Goal: Book appointment/travel/reservation

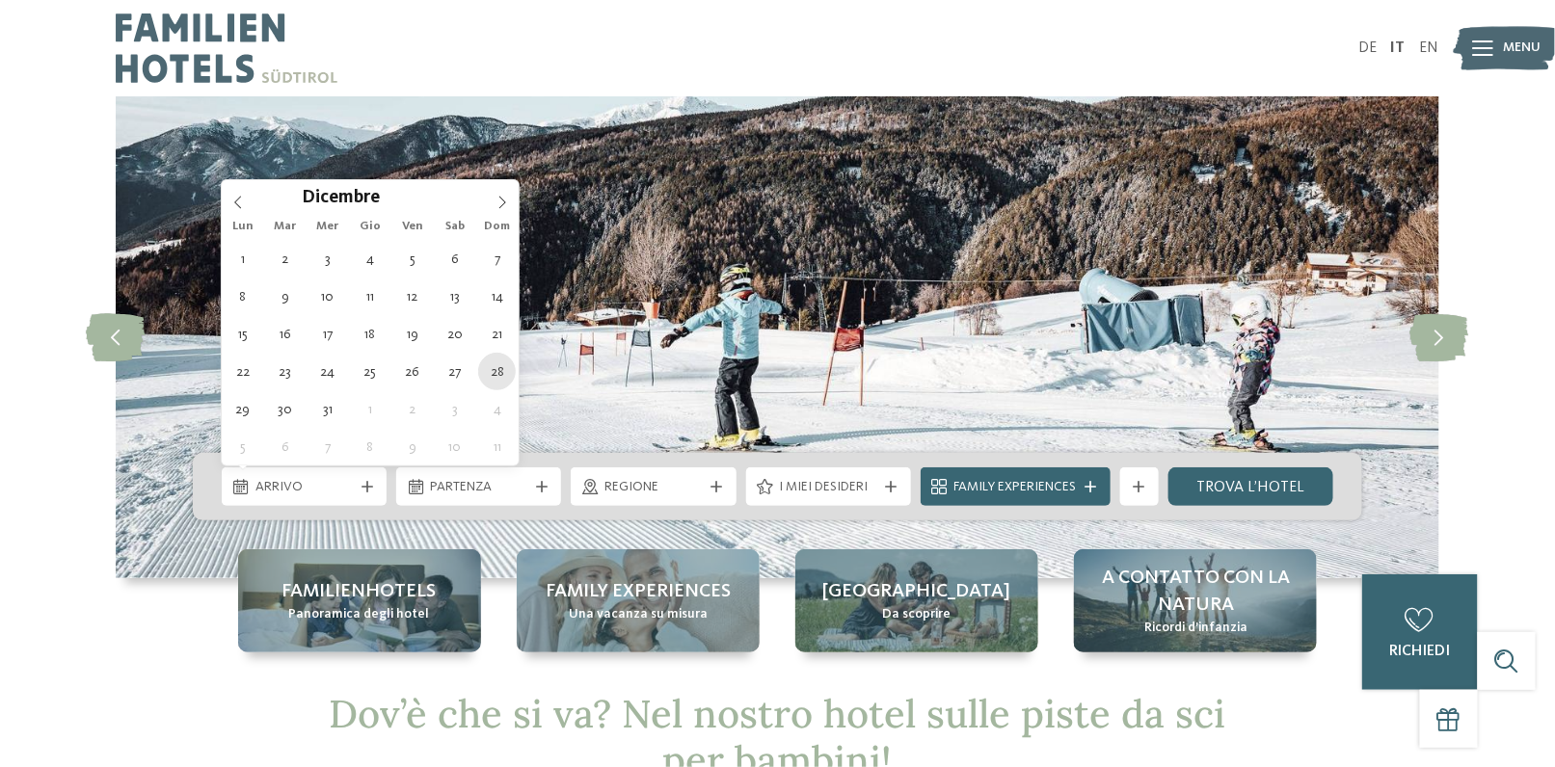
type div "[DATE]"
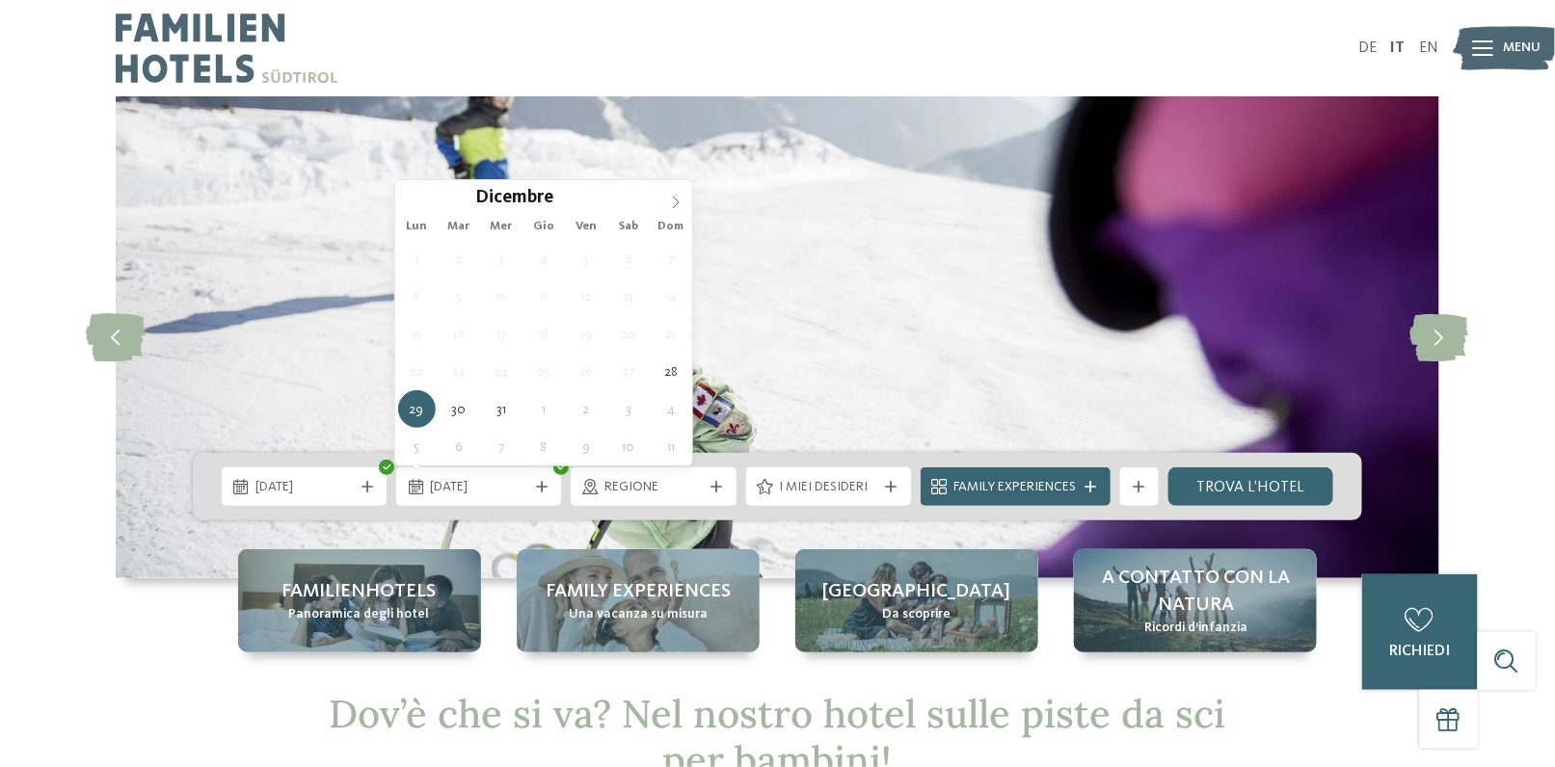
click at [680, 196] on icon at bounding box center [675, 202] width 13 height 13
click at [408, 203] on div "Gennaio ****" at bounding box center [543, 196] width 297 height 33
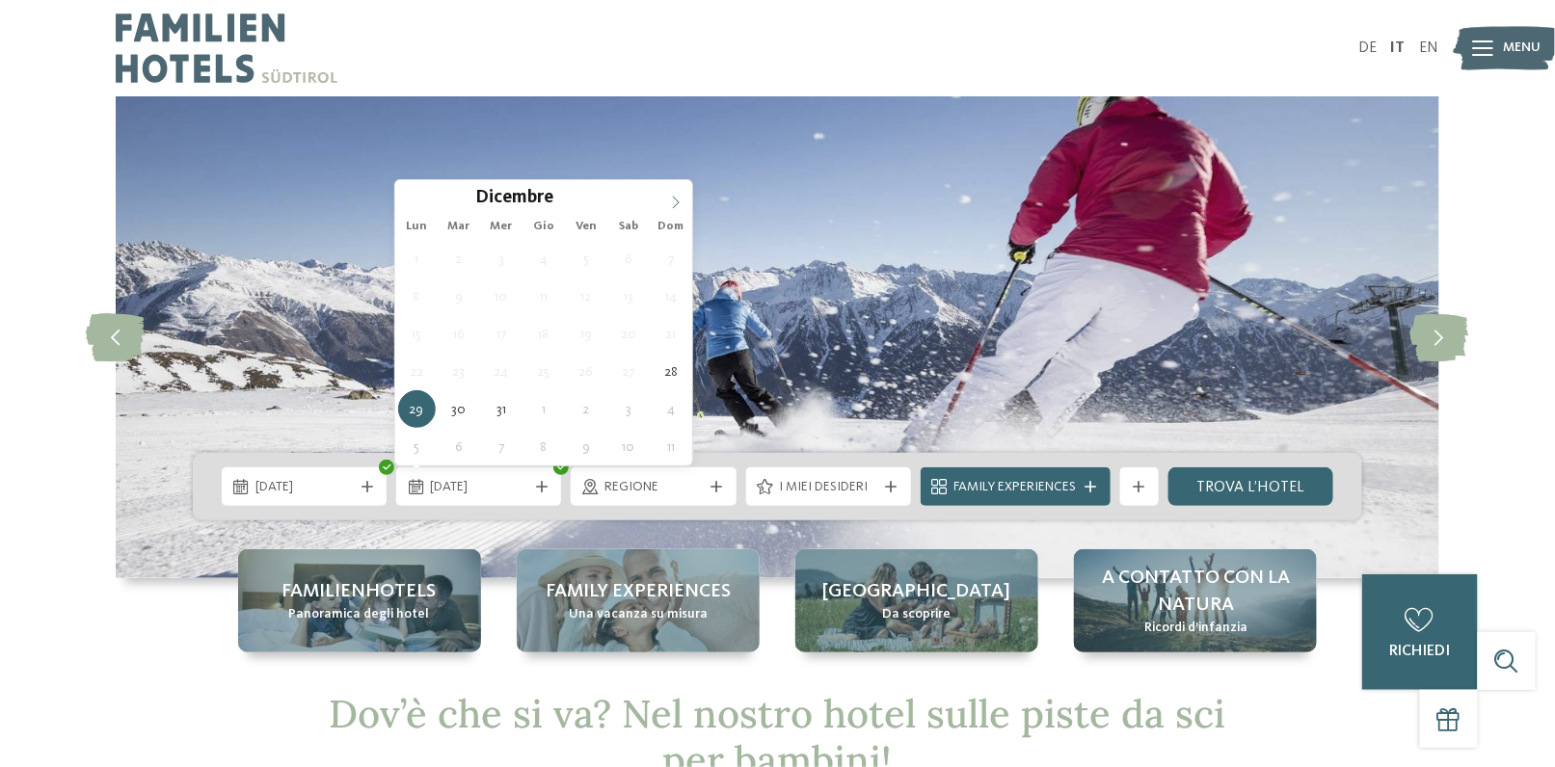
type input "****"
click at [675, 196] on icon at bounding box center [675, 202] width 13 height 13
type div "[DATE]"
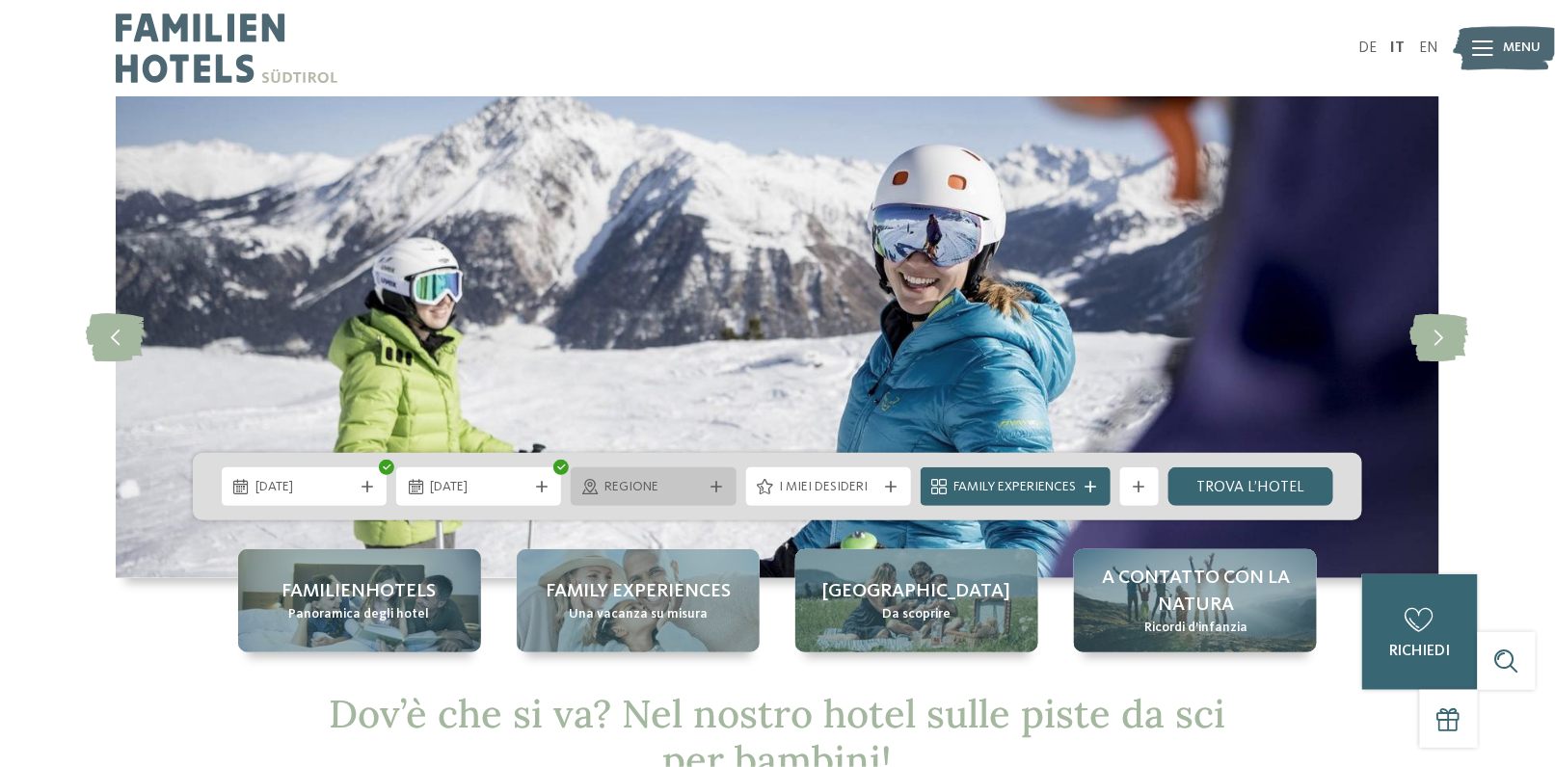
click at [643, 499] on div "Regione" at bounding box center [653, 487] width 165 height 39
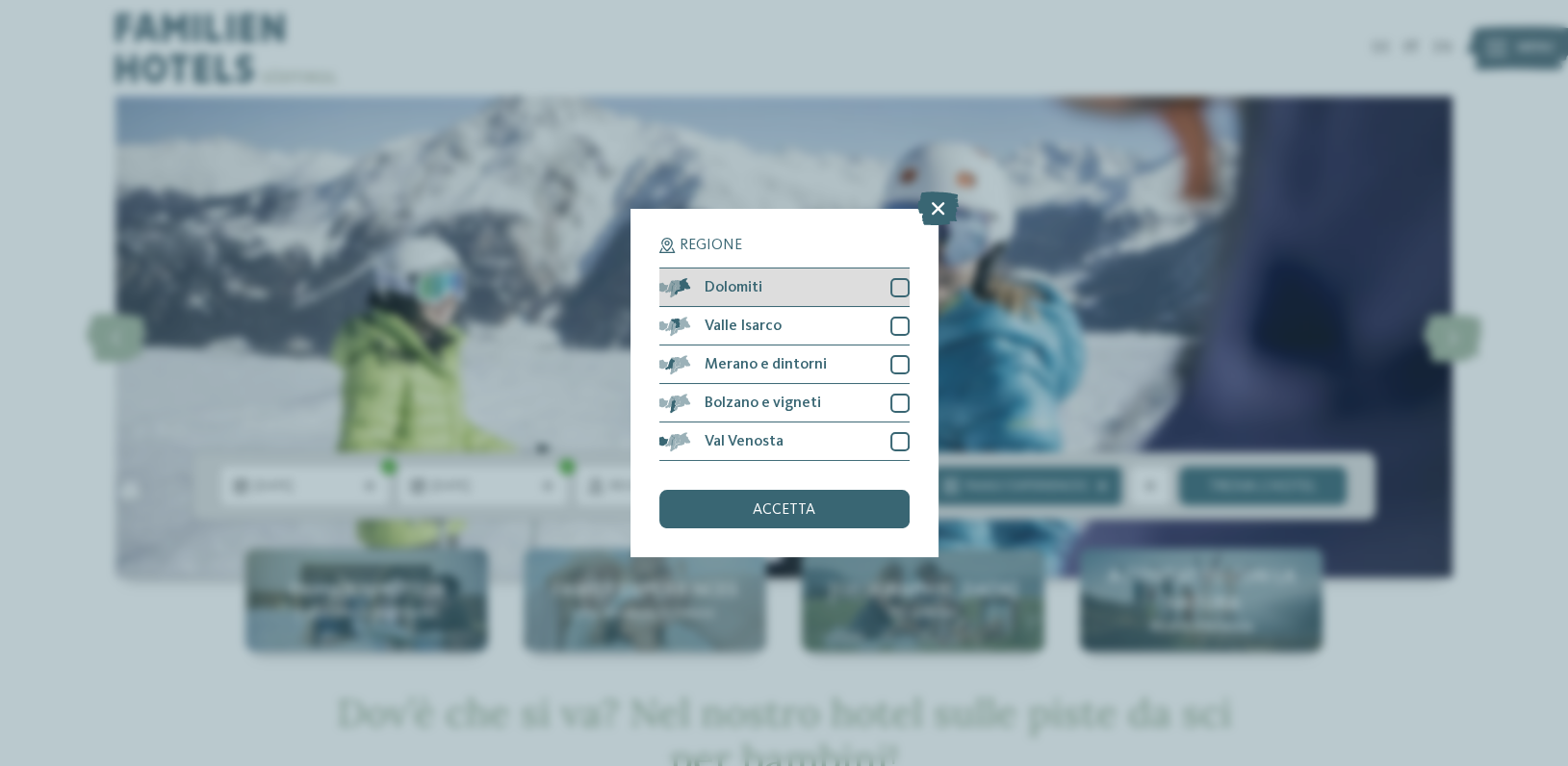
click at [900, 286] on div at bounding box center [900, 288] width 19 height 19
click at [776, 516] on span "accetta" at bounding box center [784, 509] width 63 height 15
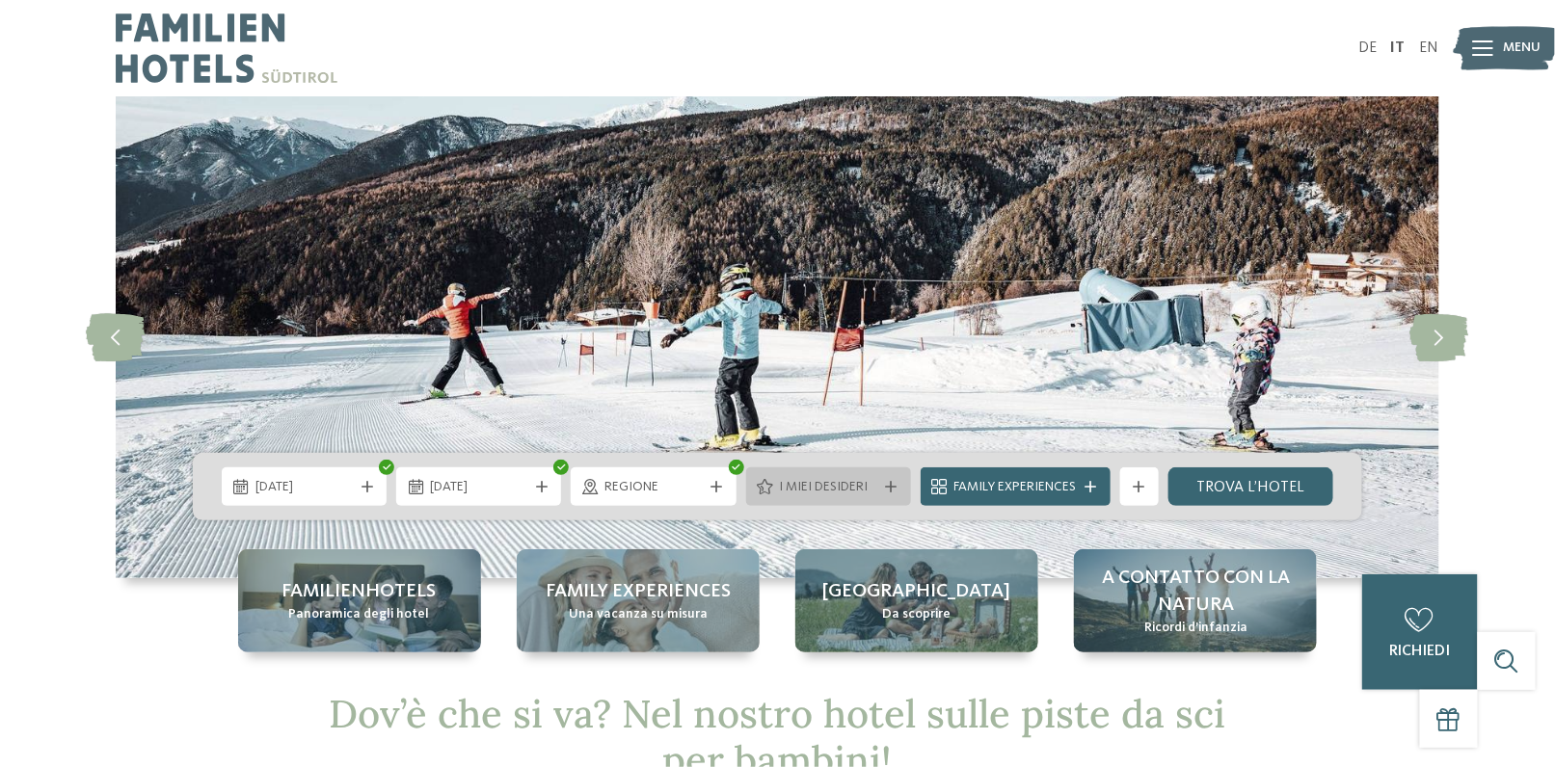
click at [866, 498] on div "I miei desideri" at bounding box center [828, 487] width 165 height 39
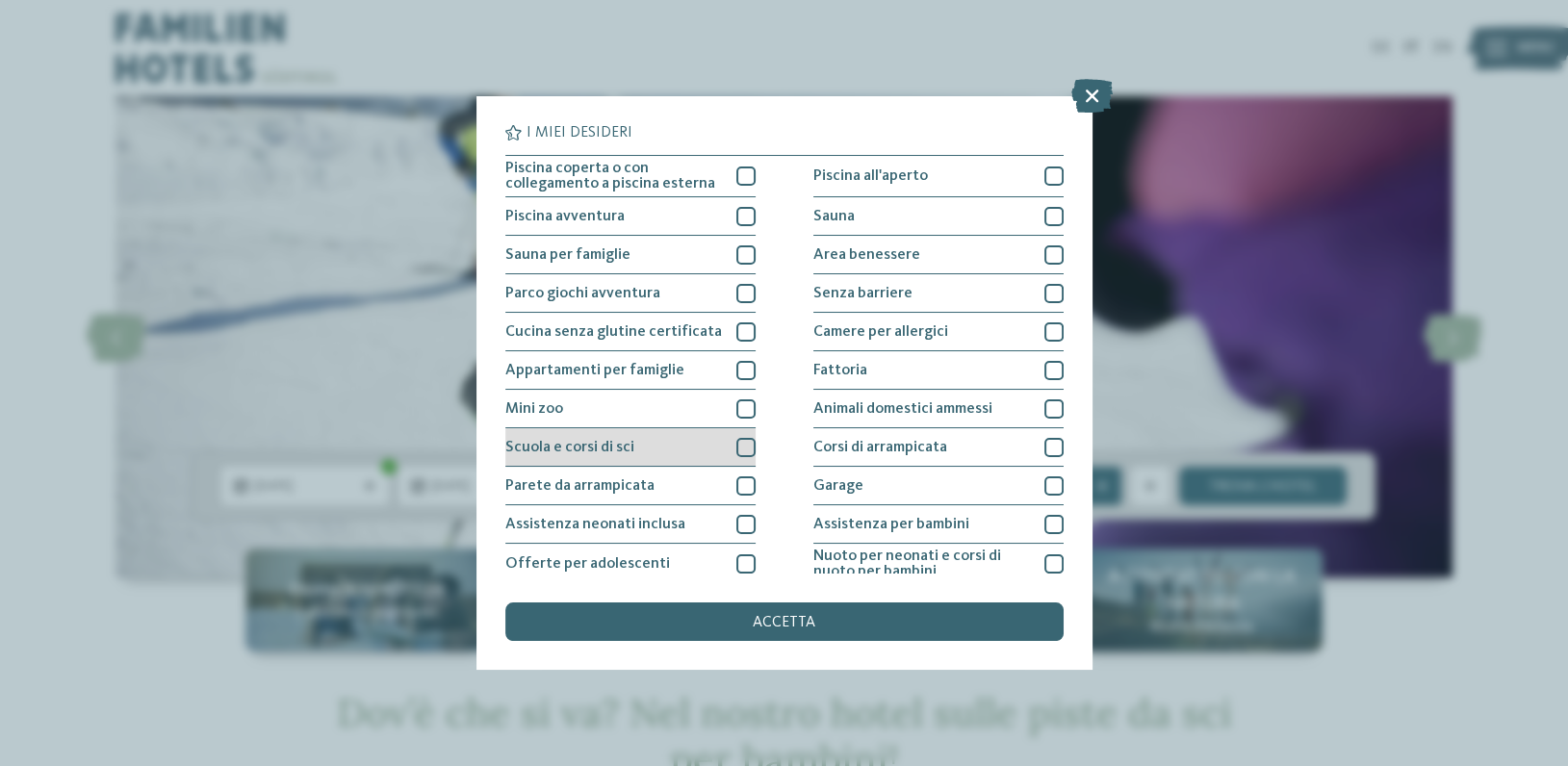
click at [736, 450] on div at bounding box center [745, 447] width 19 height 19
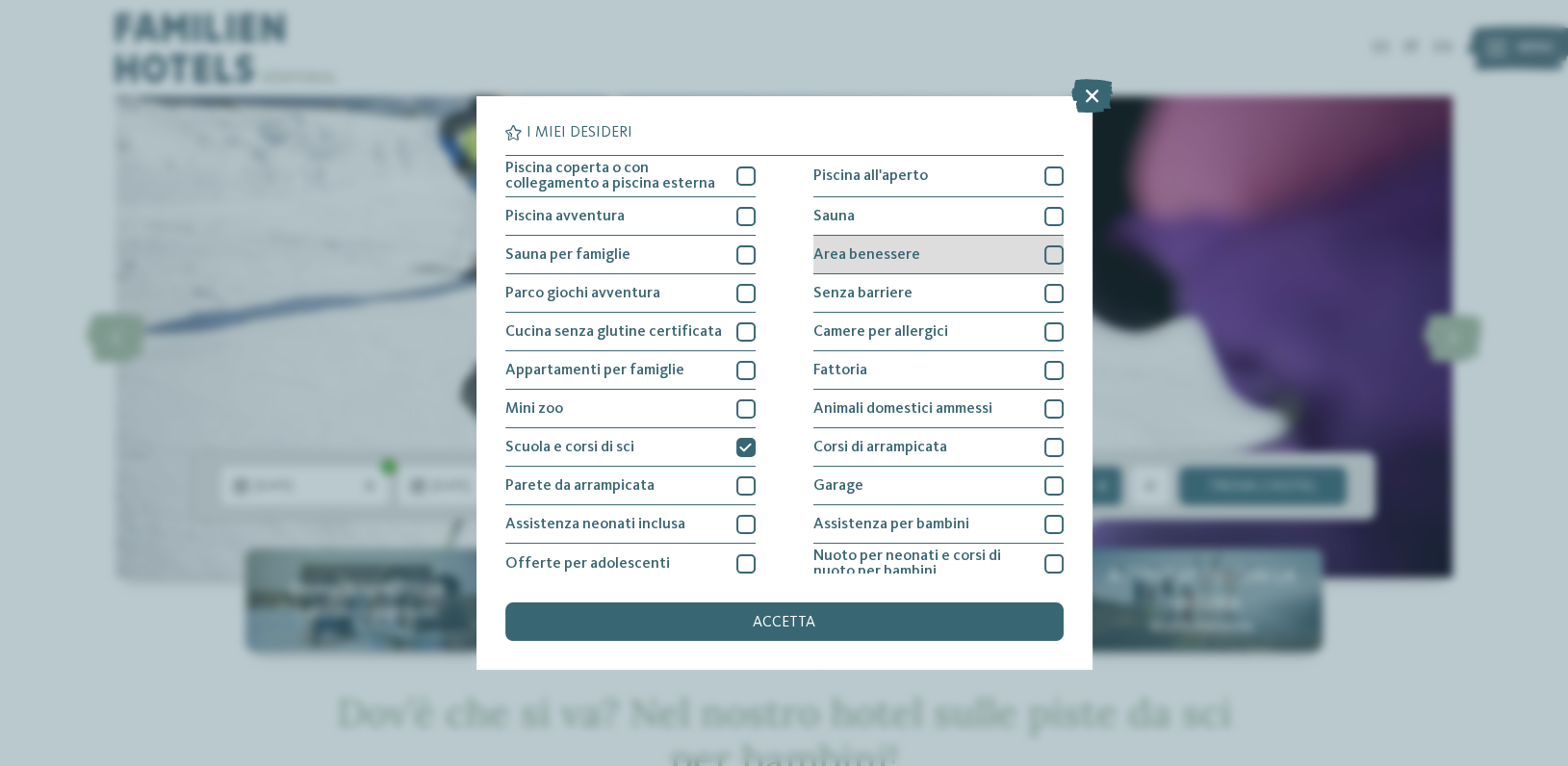
click at [1045, 257] on div at bounding box center [1054, 255] width 19 height 19
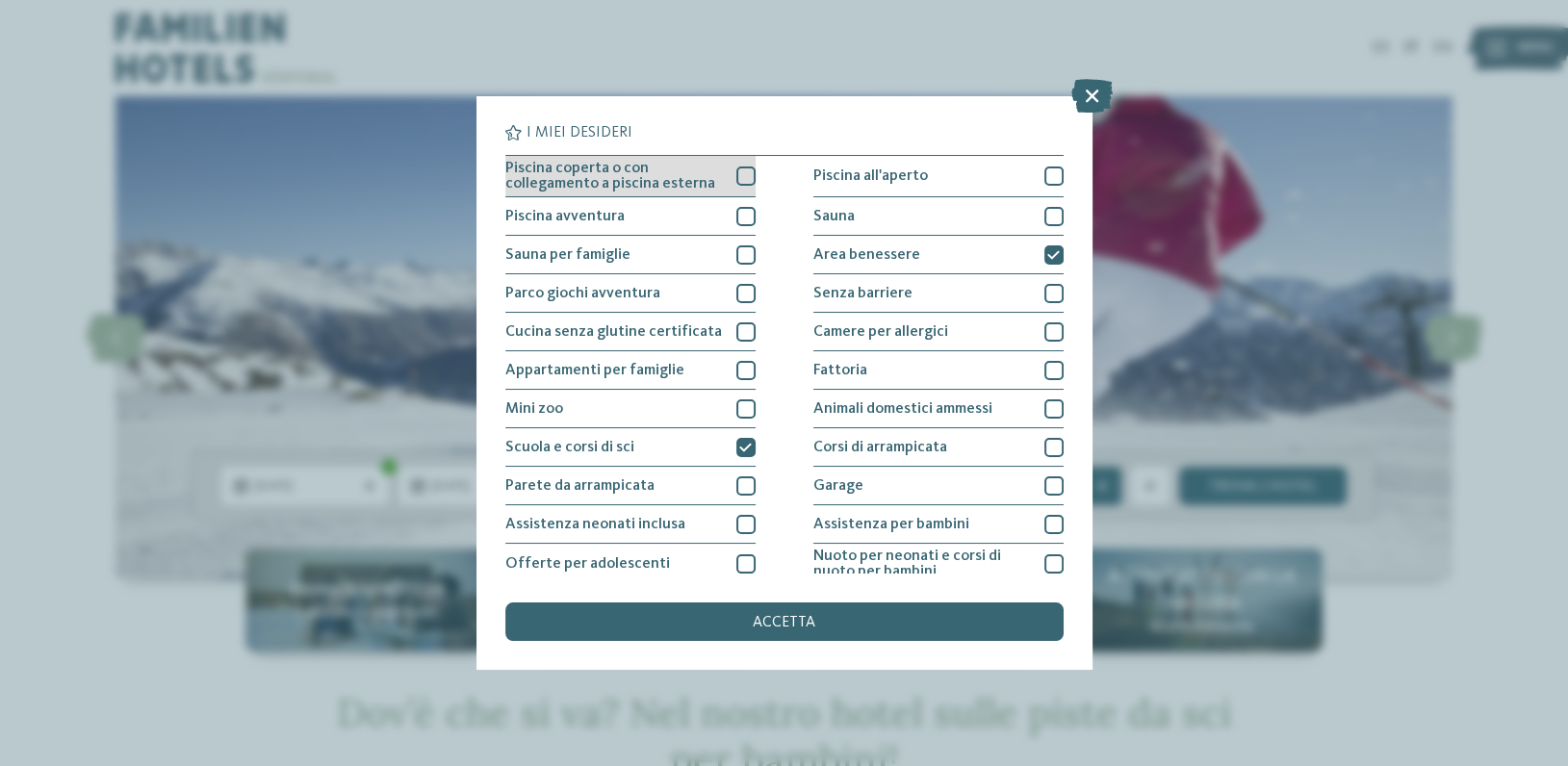
click at [736, 174] on div at bounding box center [745, 176] width 19 height 19
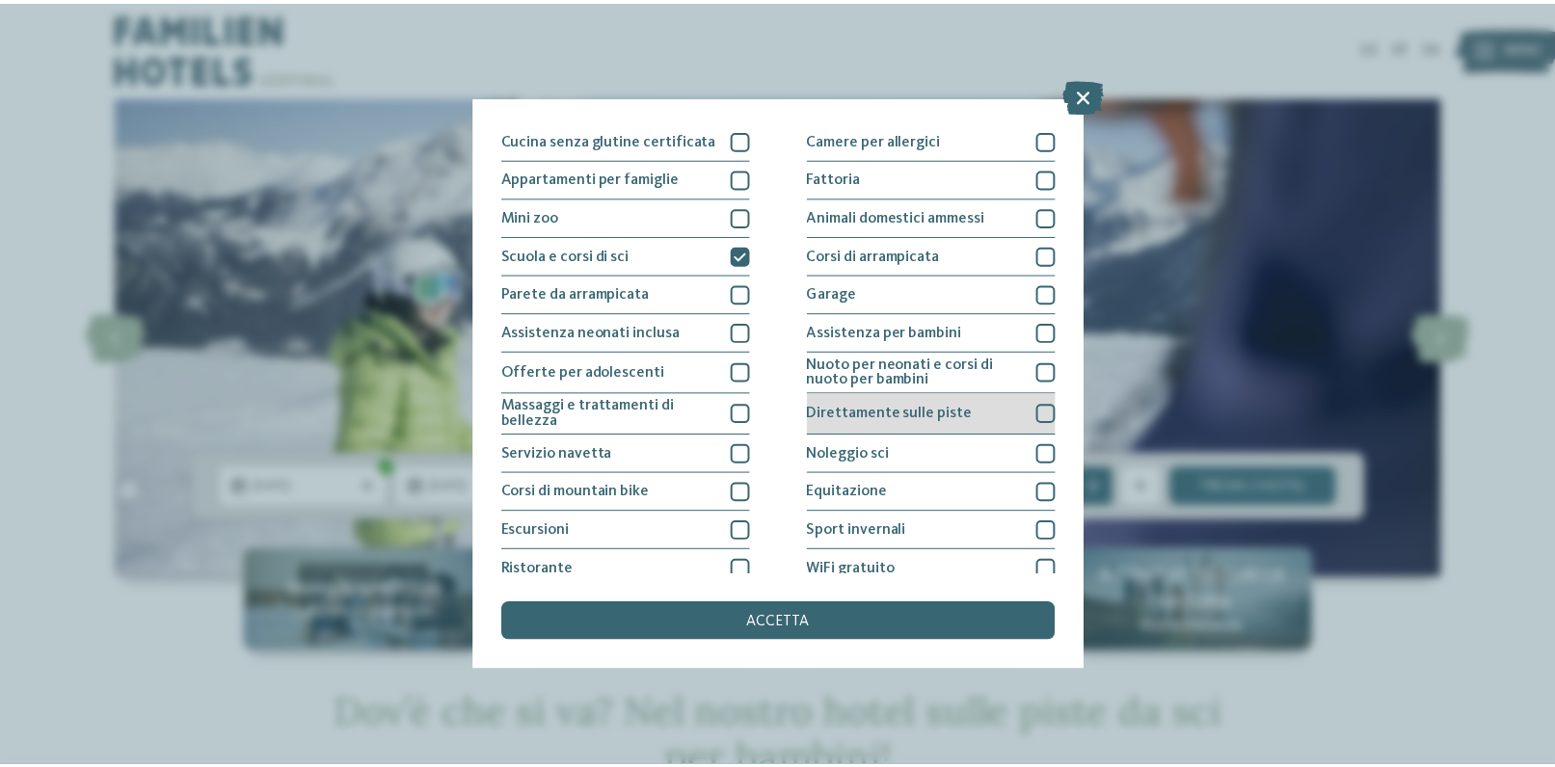
scroll to position [245, 0]
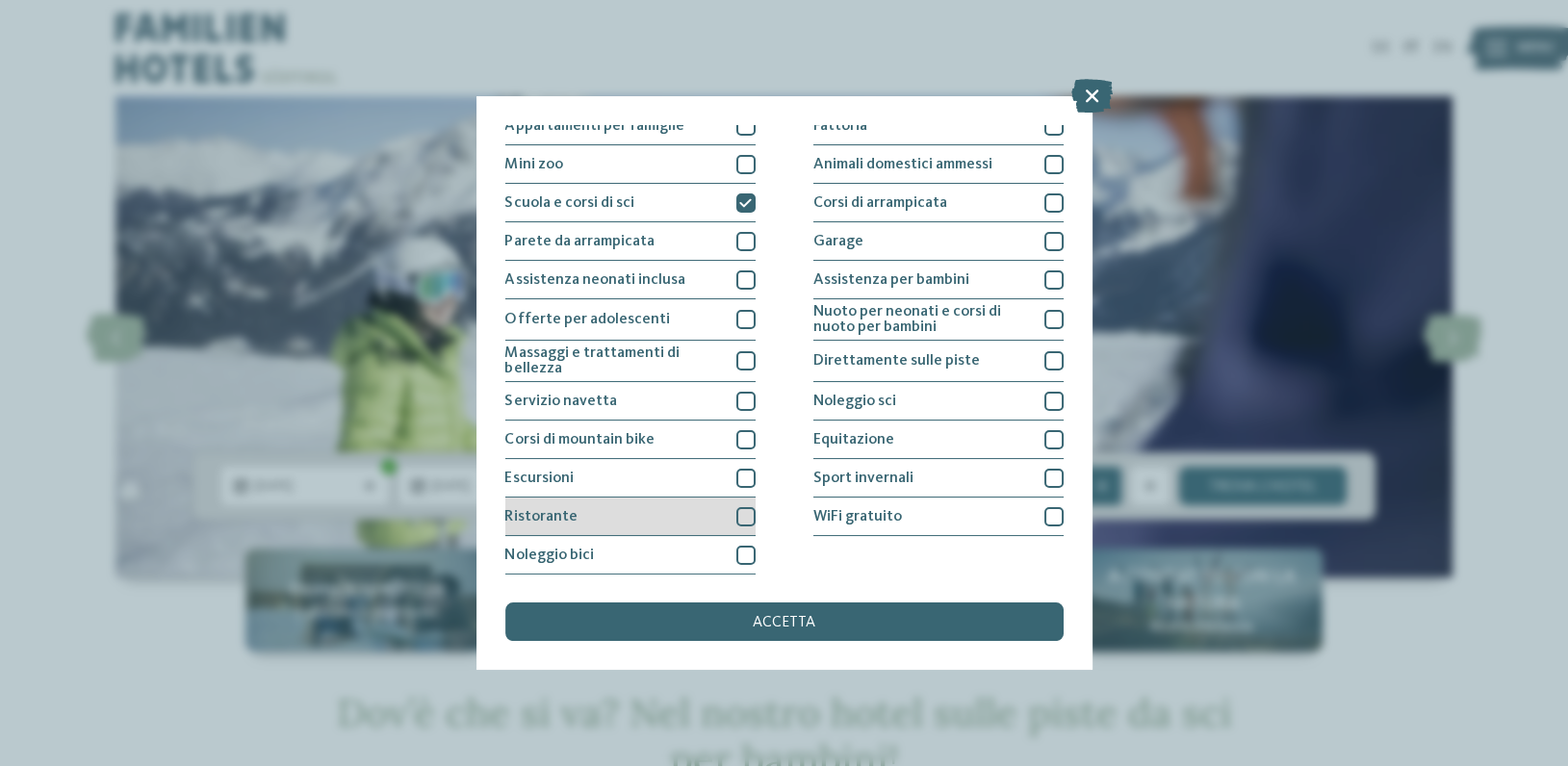
click at [737, 511] on div at bounding box center [745, 516] width 19 height 19
click at [774, 617] on span "accetta" at bounding box center [784, 622] width 63 height 15
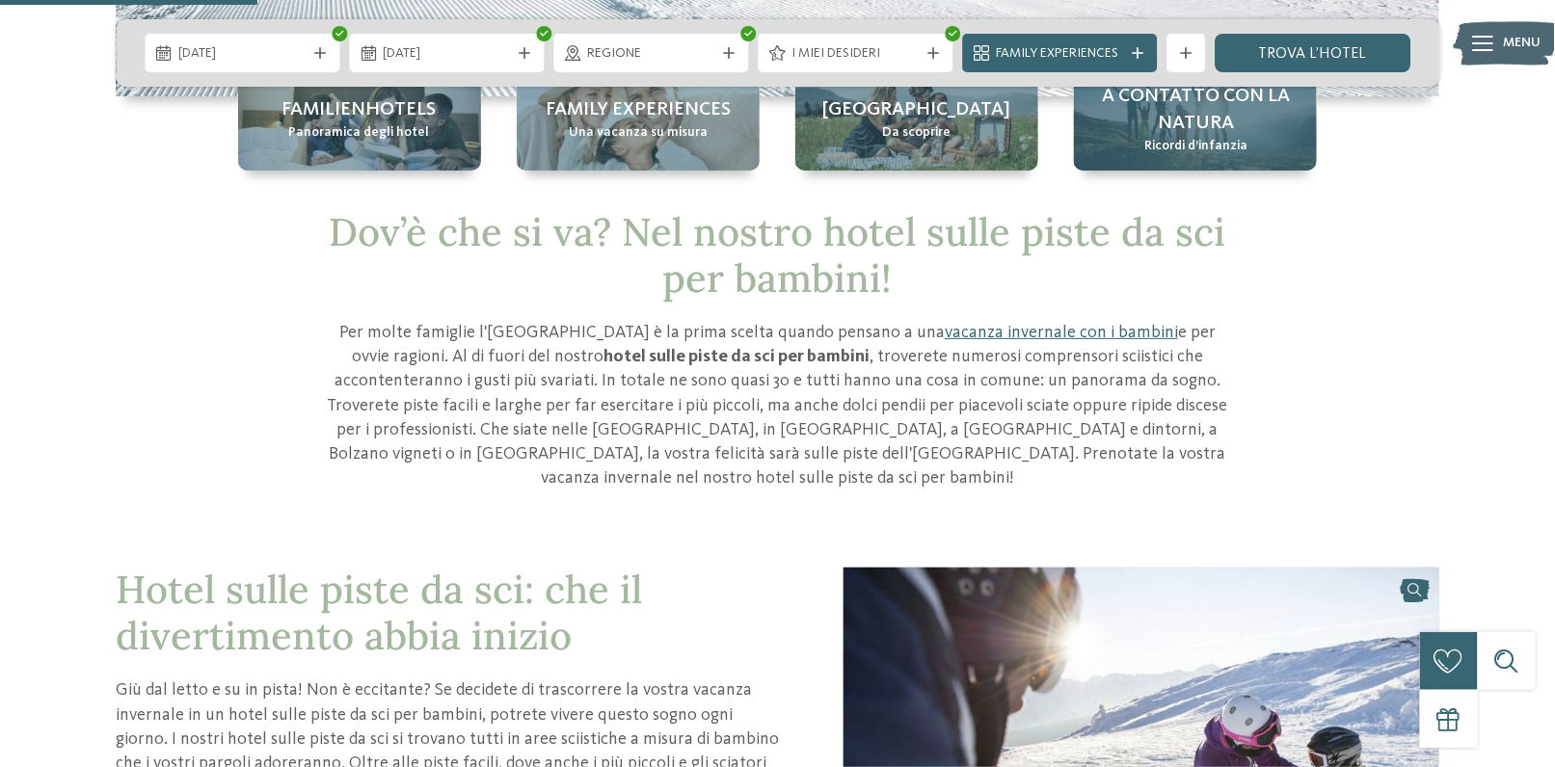
scroll to position [289, 0]
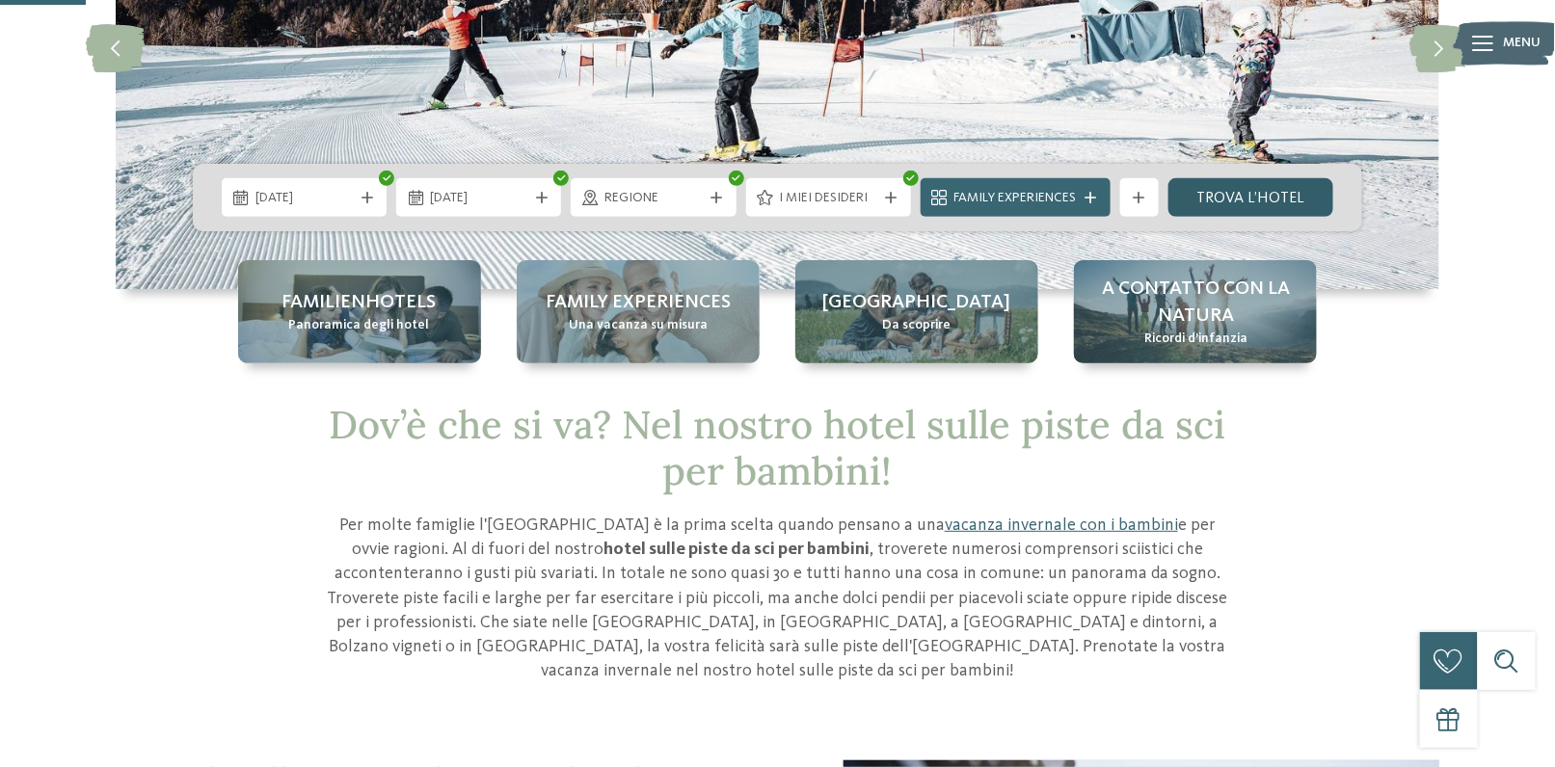
click at [1233, 205] on link "trova l’hotel" at bounding box center [1250, 197] width 165 height 39
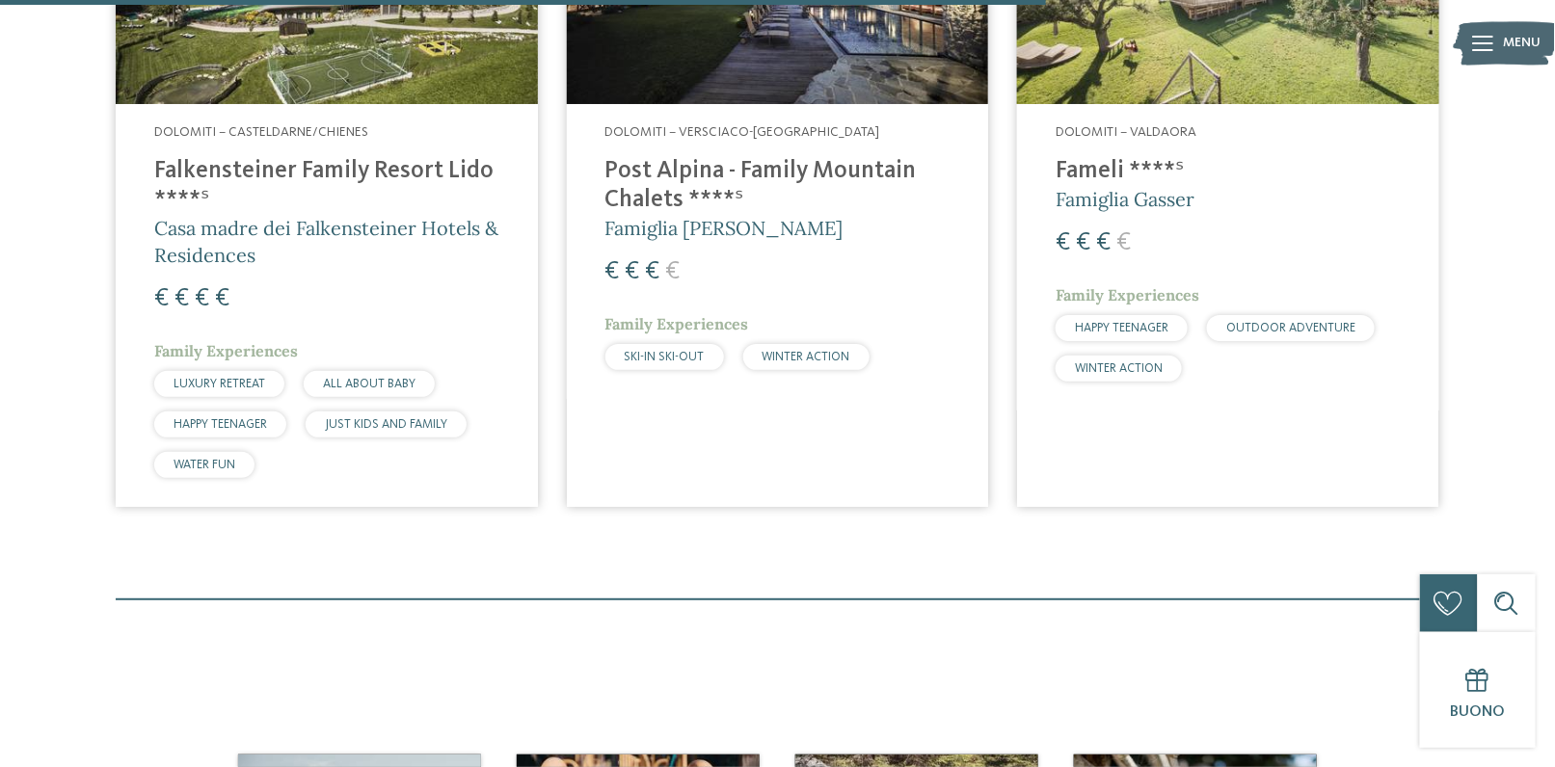
scroll to position [1837, 0]
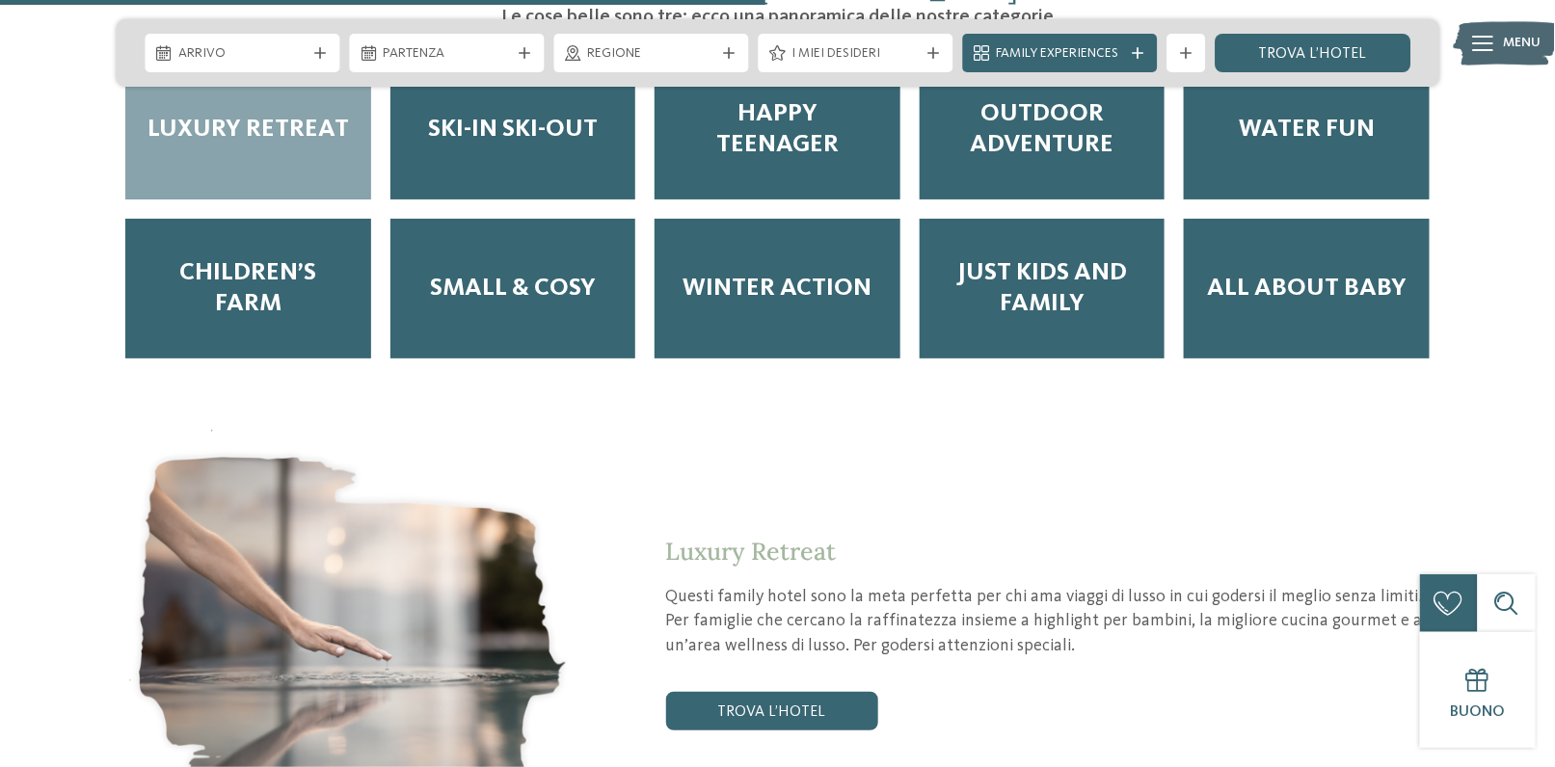
scroll to position [2507, 0]
